Goal: Task Accomplishment & Management: Manage account settings

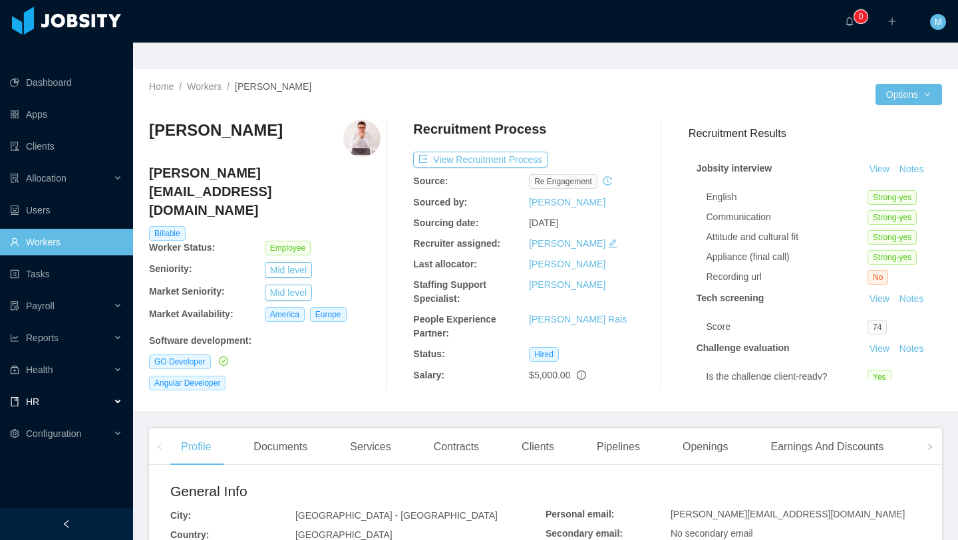
click at [50, 389] on div "HR" at bounding box center [66, 402] width 133 height 27
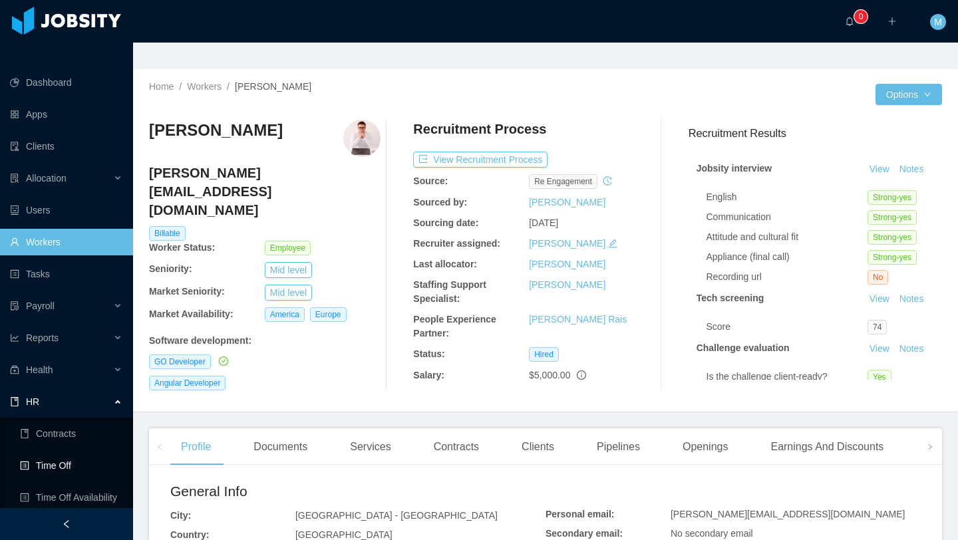
click at [67, 452] on link "Time Off" at bounding box center [71, 465] width 102 height 27
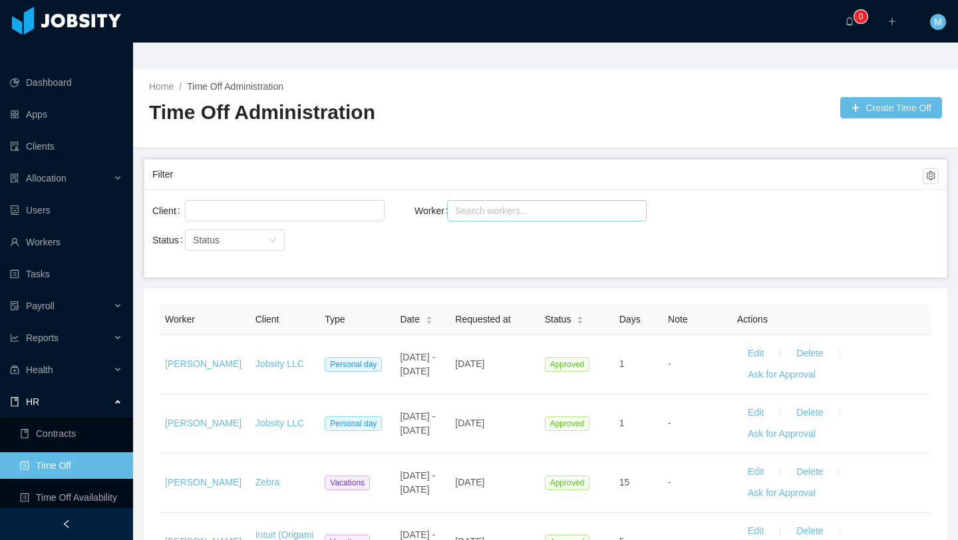
click at [482, 201] on div "Search workers..." at bounding box center [542, 211] width 182 height 20
type input "**********"
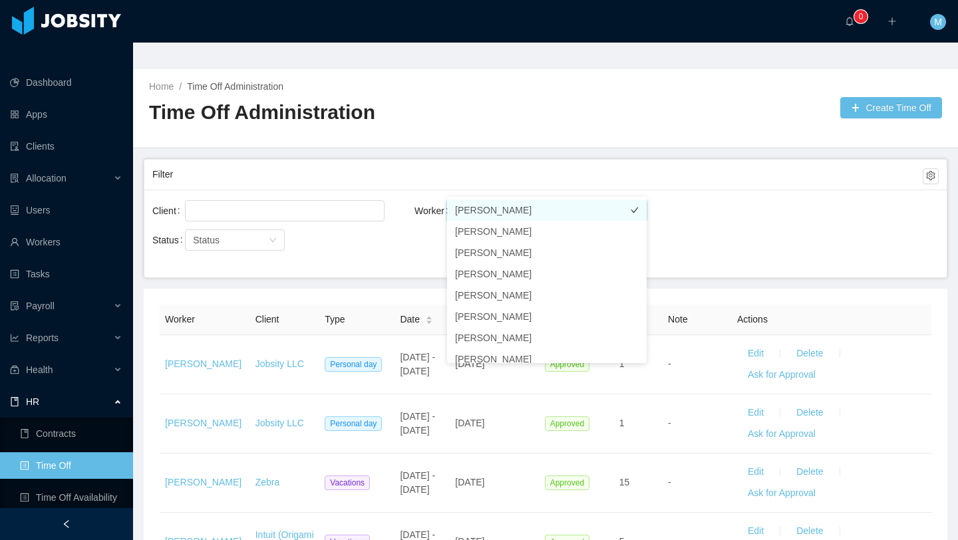
click at [514, 210] on li "[PERSON_NAME]" at bounding box center [547, 210] width 200 height 21
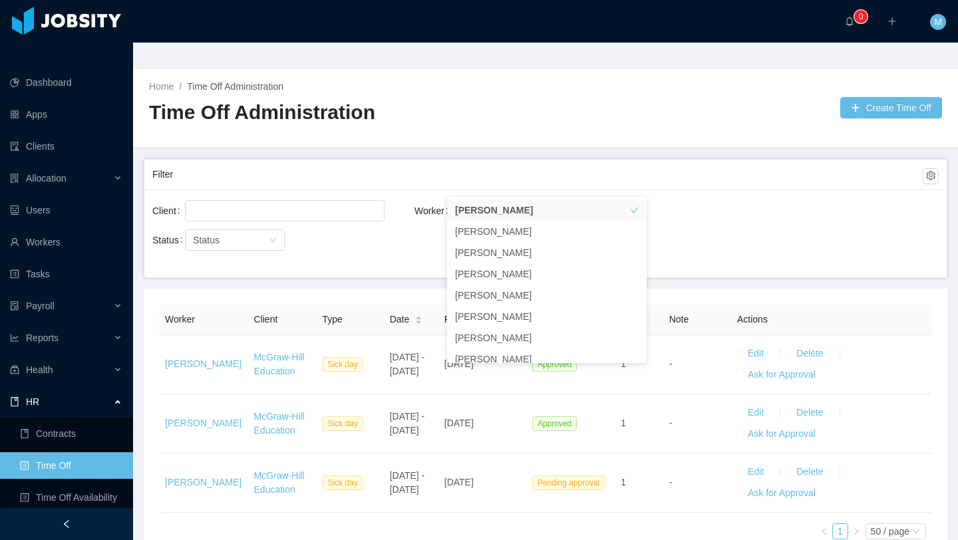
click at [419, 212] on div "Worker Search workers... [PERSON_NAME]" at bounding box center [546, 219] width 262 height 43
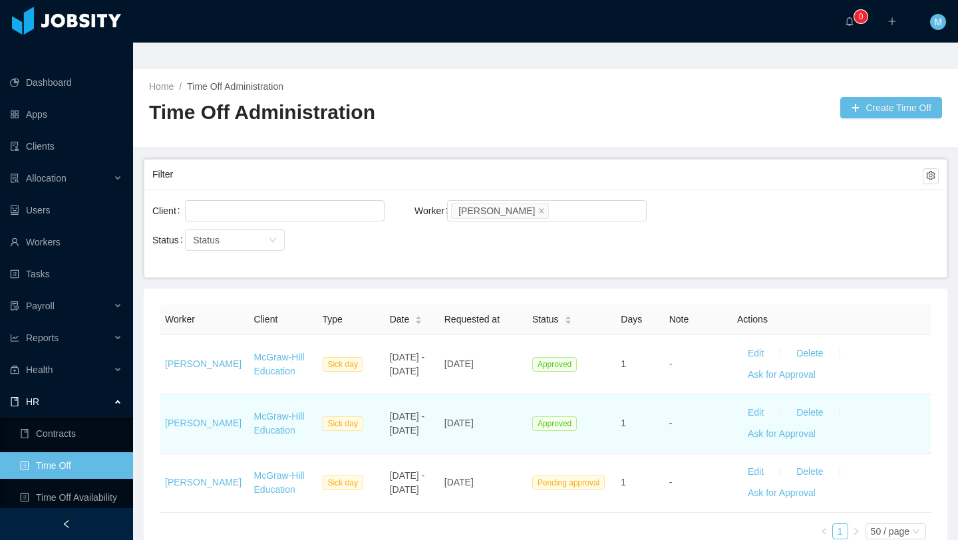
scroll to position [43, 0]
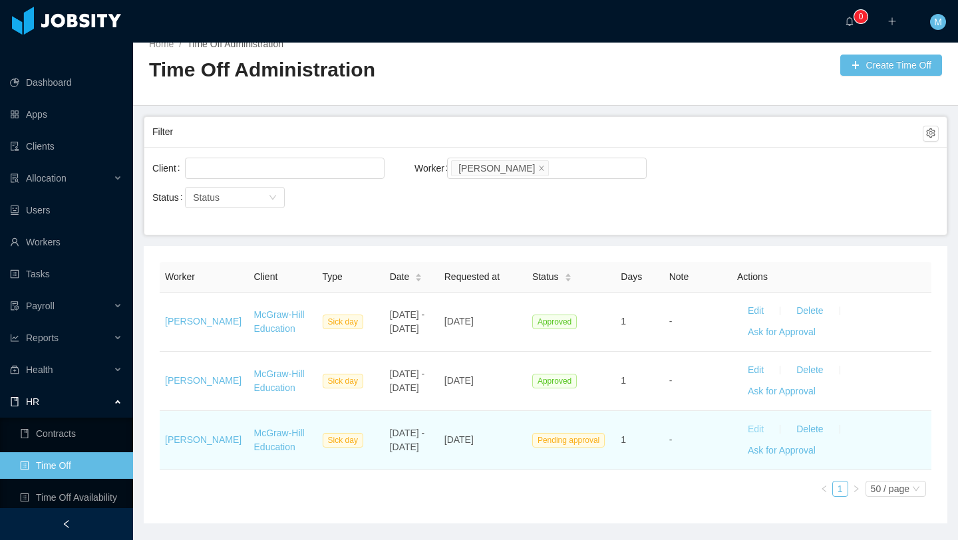
click at [752, 419] on button "Edit" at bounding box center [755, 429] width 37 height 21
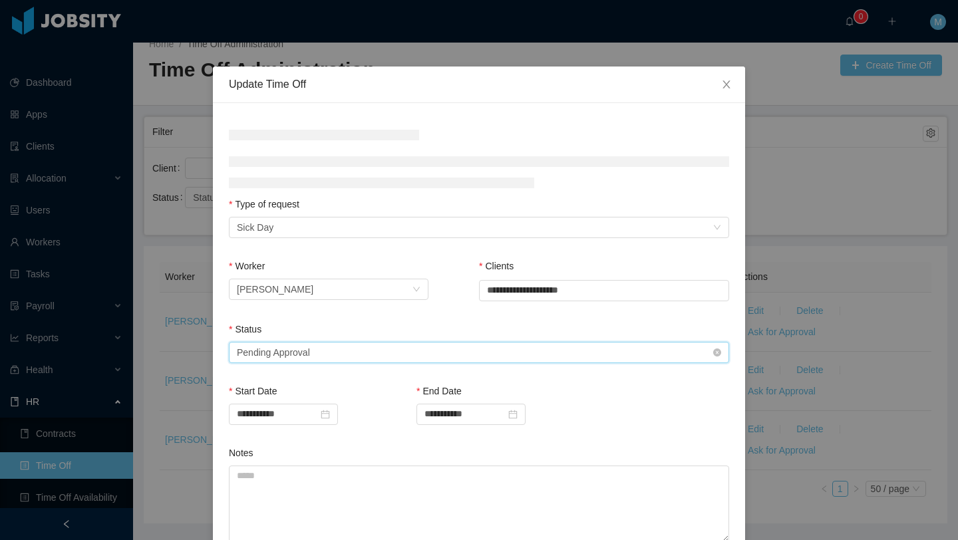
click at [329, 360] on div "Select status Pending Approval" at bounding box center [475, 353] width 476 height 20
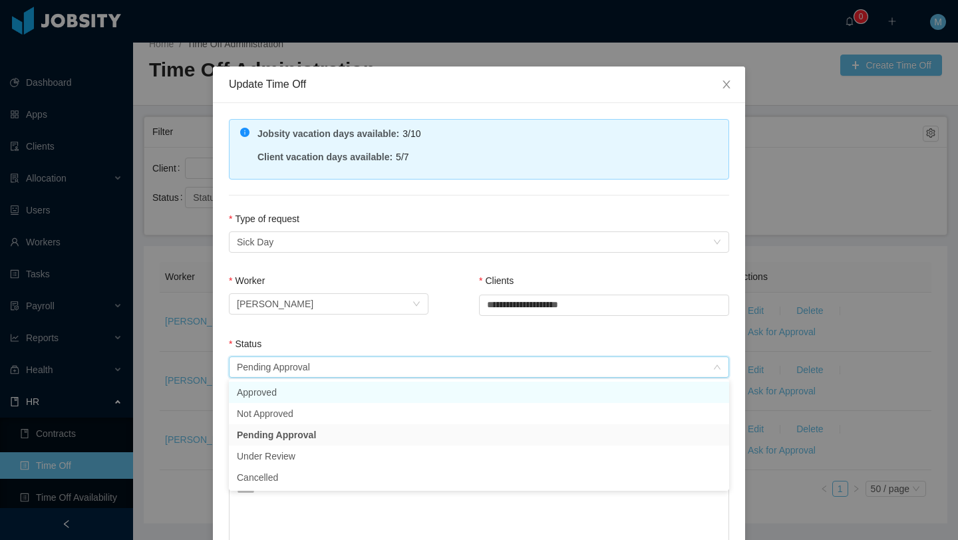
click at [297, 390] on li "Approved" at bounding box center [479, 392] width 500 height 21
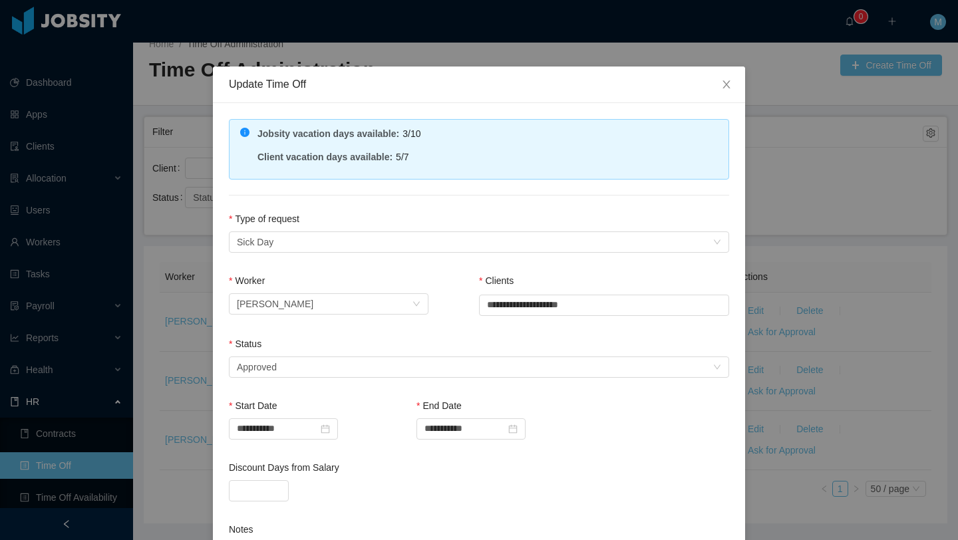
click at [339, 343] on div "Status" at bounding box center [479, 346] width 500 height 19
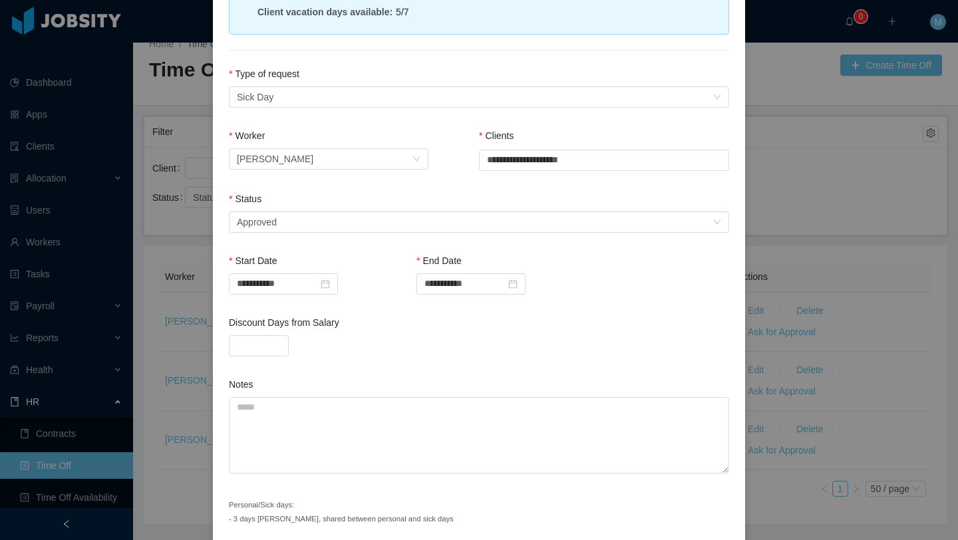
scroll to position [196, 0]
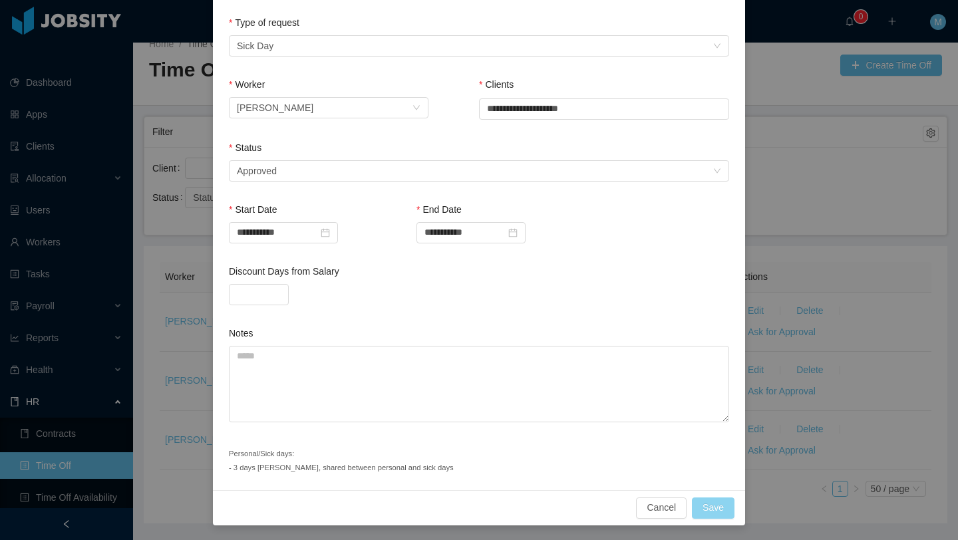
click at [709, 506] on button "Save" at bounding box center [713, 508] width 43 height 21
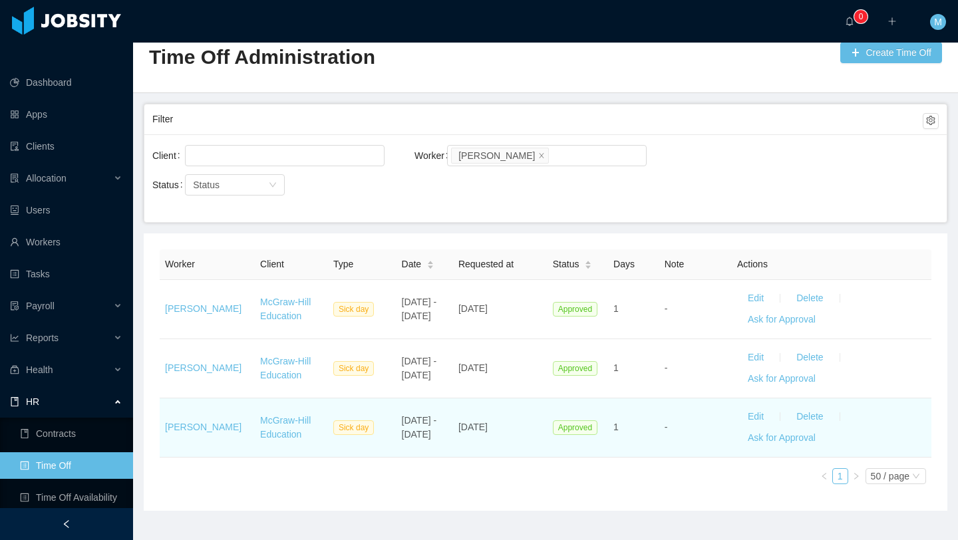
scroll to position [0, 0]
